Goal: Information Seeking & Learning: Check status

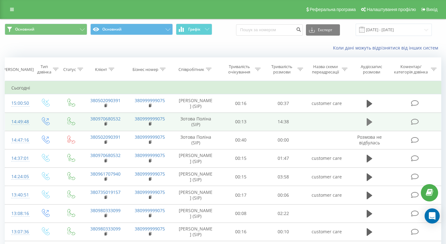
click at [369, 123] on icon at bounding box center [370, 122] width 6 height 8
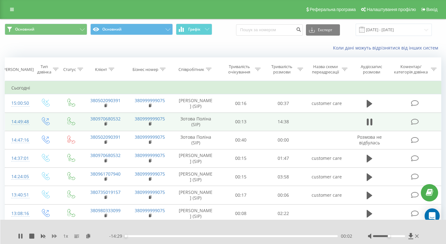
click at [53, 238] on icon at bounding box center [54, 235] width 5 height 5
click at [53, 236] on icon at bounding box center [54, 236] width 5 height 4
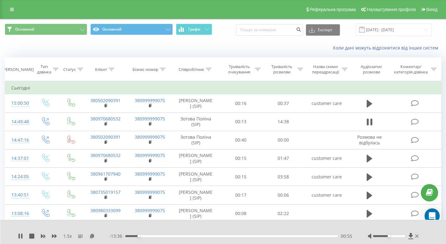
drag, startPoint x: 103, startPoint y: 118, endPoint x: 94, endPoint y: 49, distance: 69.1
click at [94, 49] on div "Коли дані можуть відрізнятися вiд інших систем" at bounding box center [222, 47] width 445 height 15
drag, startPoint x: 103, startPoint y: 118, endPoint x: 98, endPoint y: 44, distance: 74.1
click at [98, 44] on div "Коли дані можуть відрізнятися вiд інших систем" at bounding box center [222, 47] width 445 height 15
click at [368, 123] on icon at bounding box center [368, 121] width 2 height 7
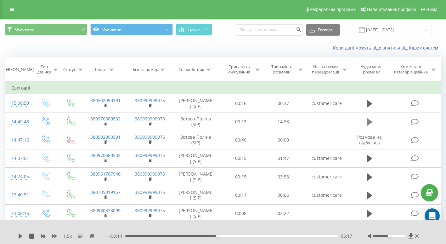
click at [372, 121] on button at bounding box center [369, 121] width 9 height 9
click at [39, 236] on div "1.5 x" at bounding box center [63, 236] width 91 height 6
click at [42, 236] on icon at bounding box center [43, 236] width 5 height 4
click at [13, 225] on div "1 x - 04:56 09:34 09:34" at bounding box center [223, 231] width 446 height 24
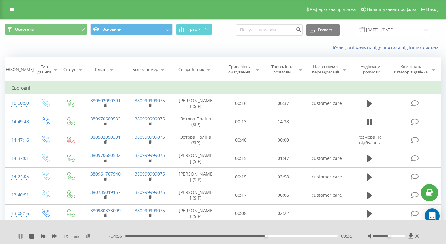
click at [22, 235] on icon at bounding box center [20, 235] width 5 height 5
click at [24, 235] on div "1 x" at bounding box center [63, 236] width 91 height 6
click at [21, 234] on icon at bounding box center [20, 235] width 5 height 5
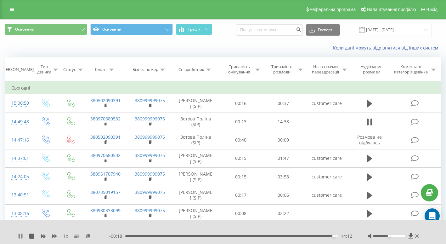
click at [20, 236] on icon at bounding box center [19, 235] width 1 height 5
